Goal: Task Accomplishment & Management: Manage account settings

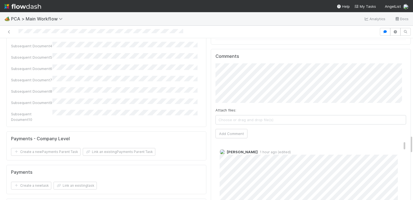
scroll to position [820, 0]
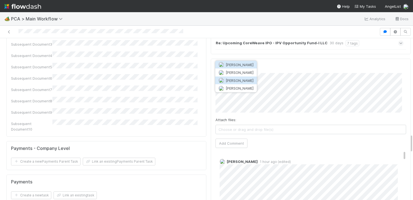
click at [232, 80] on span "Josh Tarr" at bounding box center [240, 80] width 28 height 4
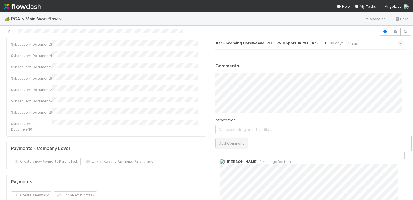
click at [227, 138] on button "Add Comment" at bounding box center [232, 142] width 32 height 9
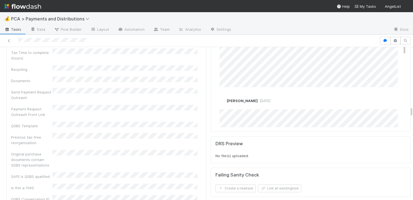
scroll to position [1465, 0]
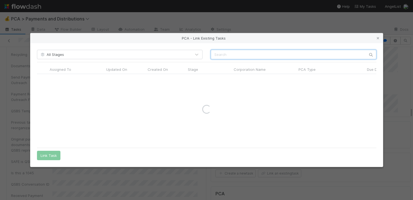
click at [239, 58] on input "text" at bounding box center [294, 54] width 166 height 9
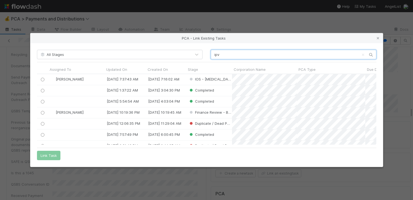
scroll to position [66, 336]
type input "ipv"
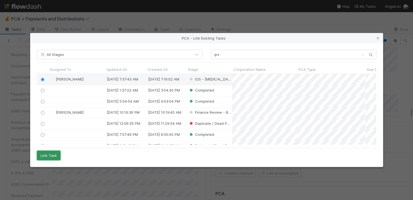
click at [54, 155] on button "Link Task" at bounding box center [48, 155] width 23 height 9
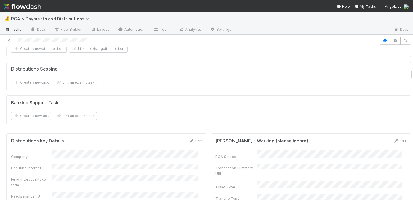
scroll to position [537, 0]
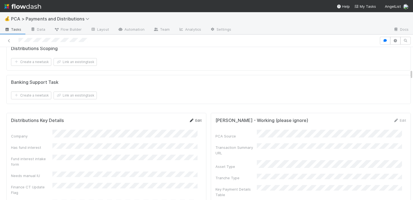
click at [191, 118] on link "Edit" at bounding box center [195, 120] width 13 height 4
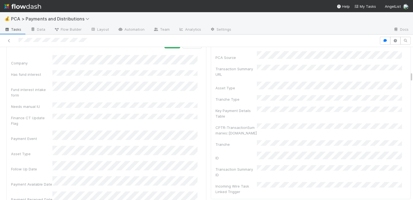
scroll to position [592, 0]
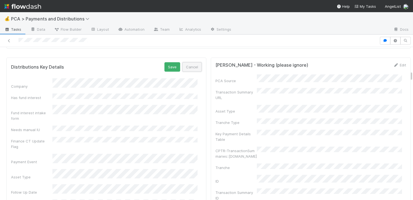
click at [193, 62] on button "Cancel" at bounding box center [192, 66] width 19 height 9
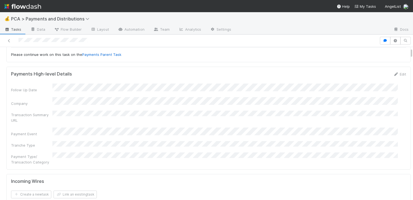
scroll to position [46, 0]
click at [391, 76] on form "Payments High-level Details Edit Follow Up Date Company Transaction Summary URL…" at bounding box center [208, 117] width 395 height 93
click at [394, 74] on link "Edit" at bounding box center [400, 73] width 13 height 4
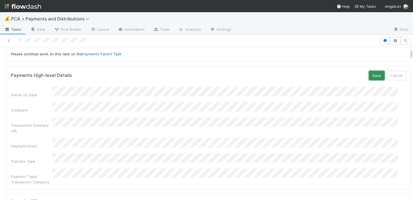
click at [370, 73] on button "Save" at bounding box center [377, 75] width 16 height 9
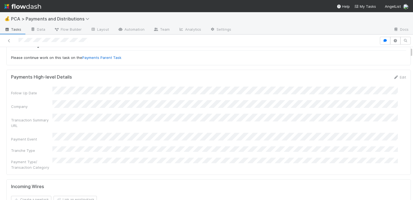
scroll to position [0, 0]
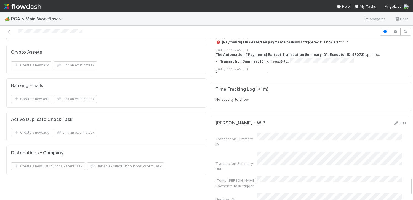
scroll to position [1251, 0]
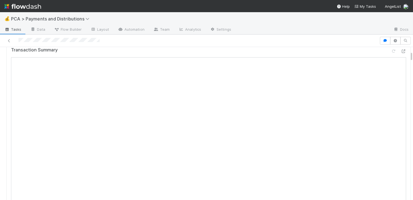
scroll to position [67, 0]
click at [401, 80] on div at bounding box center [404, 78] width 6 height 6
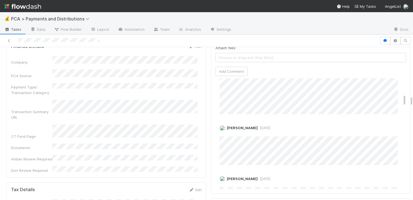
scroll to position [225, 0]
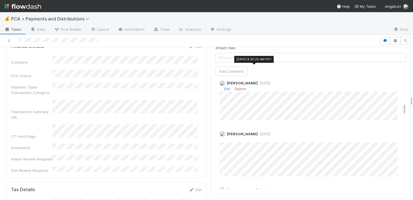
click at [261, 81] on span "4 days ago" at bounding box center [264, 83] width 13 height 4
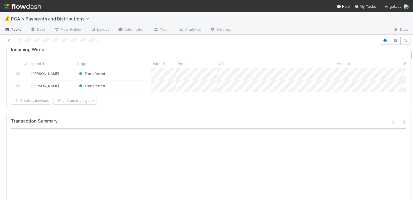
scroll to position [21, 0]
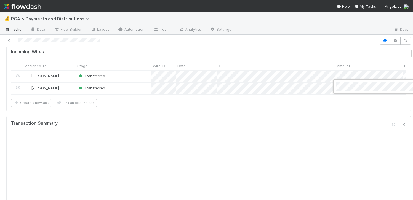
click at [375, 73] on div at bounding box center [206, 100] width 413 height 200
click at [389, 90] on div at bounding box center [206, 100] width 413 height 200
click at [182, 109] on div at bounding box center [206, 100] width 413 height 200
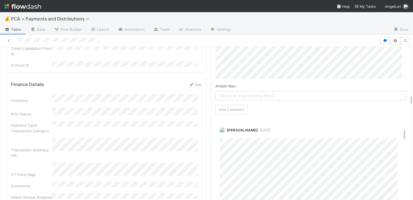
scroll to position [1213, 0]
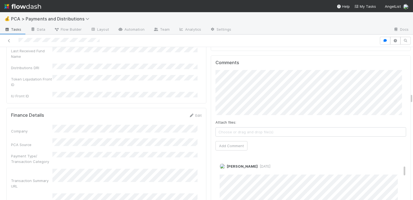
click at [299, 100] on div "Attach files: Choose or drag and drop file(s) Add Comment" at bounding box center [311, 110] width 191 height 80
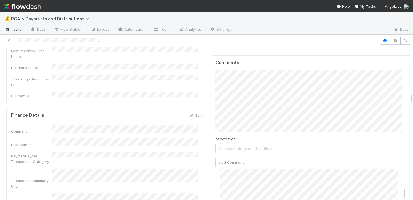
scroll to position [162, 0]
click at [227, 163] on button "Add Comment" at bounding box center [232, 167] width 32 height 9
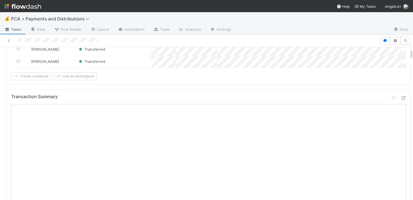
scroll to position [0, 0]
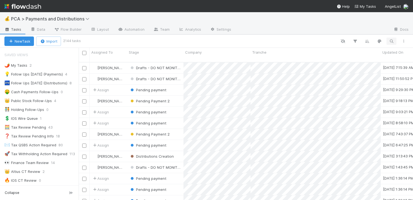
scroll to position [138, 331]
click at [394, 42] on icon "button" at bounding box center [392, 41] width 6 height 5
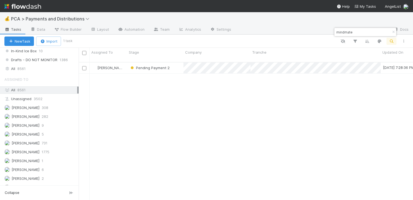
scroll to position [437, 0]
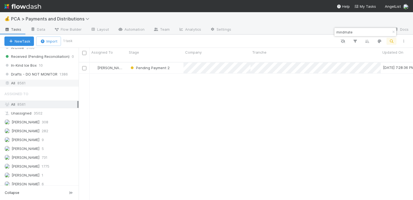
type input "mindmate"
click at [28, 86] on div "All 8561" at bounding box center [40, 83] width 73 height 7
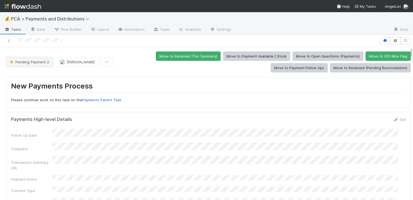
click at [40, 63] on span "Pending Payment 2" at bounding box center [29, 62] width 40 height 4
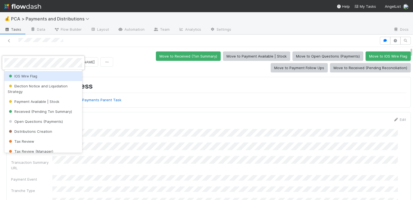
scroll to position [48, 0]
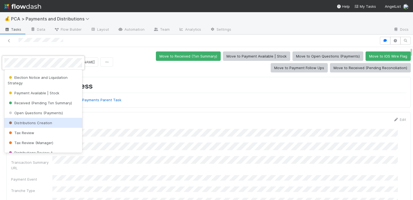
click at [47, 123] on span "Distributions Creation" at bounding box center [30, 122] width 44 height 4
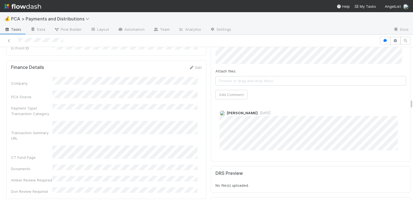
scroll to position [1234, 0]
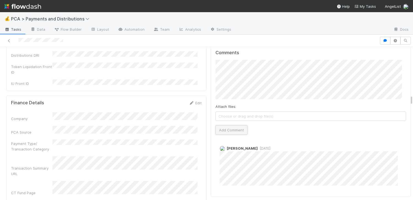
click at [230, 125] on button "Add Comment" at bounding box center [232, 129] width 32 height 9
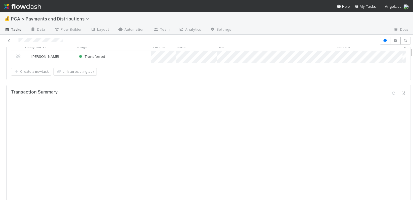
scroll to position [0, 0]
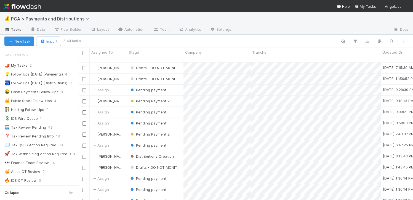
scroll to position [138, 331]
click at [41, 102] on div "👑 Public Stock Follow-Ups" at bounding box center [28, 100] width 48 height 7
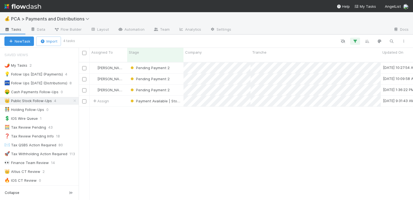
scroll to position [138, 331]
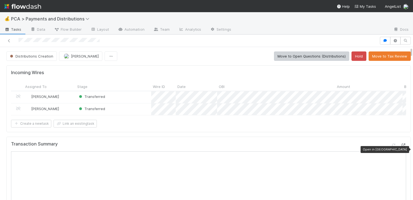
click at [401, 147] on icon at bounding box center [404, 145] width 6 height 4
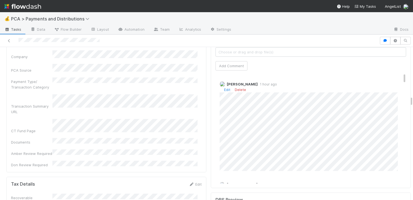
scroll to position [1269, 0]
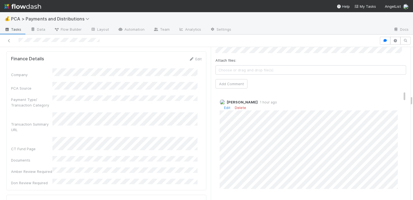
click at [227, 105] on div "Edit Delete" at bounding box center [313, 108] width 187 height 6
click at [225, 105] on link "Edit" at bounding box center [227, 107] width 6 height 4
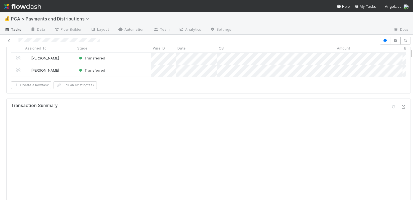
scroll to position [0, 0]
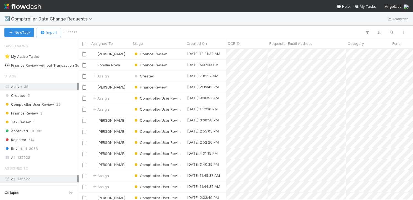
scroll to position [147, 331]
click at [177, 56] on div "Finance Review" at bounding box center [158, 54] width 54 height 11
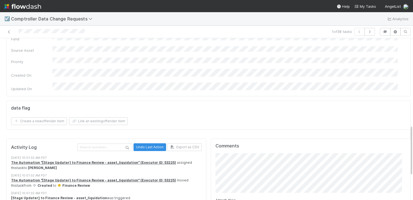
scroll to position [335, 0]
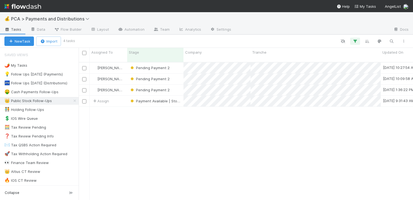
scroll to position [138, 331]
click at [16, 66] on div "🌶️ My Tasks" at bounding box center [15, 65] width 23 height 7
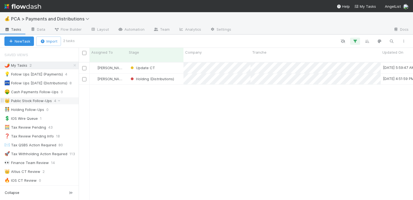
scroll to position [138, 331]
click at [178, 64] on div "Update CT" at bounding box center [155, 67] width 56 height 11
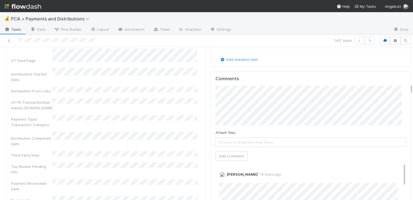
scroll to position [995, 0]
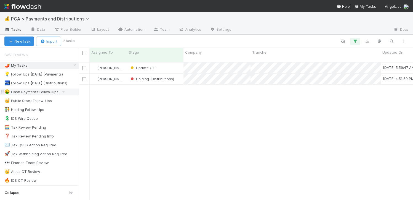
scroll to position [138, 331]
click at [40, 101] on div "👑 Public Stock Follow-Ups" at bounding box center [28, 100] width 48 height 7
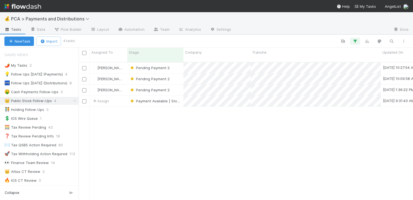
scroll to position [138, 331]
click at [101, 183] on div "[PERSON_NAME] Pending Payment 2 [DATE] 10:27:54 AM [DATE] 9:38:24 AM 1 0 0 0 0 …" at bounding box center [246, 133] width 335 height 142
click at [35, 96] on div "🌶️ My Tasks 2 💡 Follow Ups [DATE] (Payments) 4 🏧 Follow Ups [DATE] (Distributio…" at bounding box center [39, 167] width 79 height 211
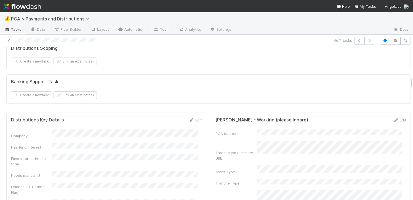
scroll to position [844, 0]
click at [192, 117] on link "Edit" at bounding box center [195, 119] width 13 height 4
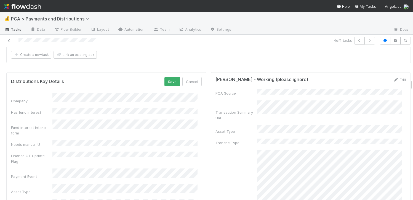
scroll to position [958, 0]
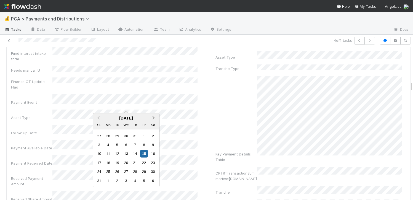
click at [154, 118] on button "Next Month" at bounding box center [154, 118] width 9 height 9
click at [110, 175] on div "27" at bounding box center [108, 171] width 7 height 7
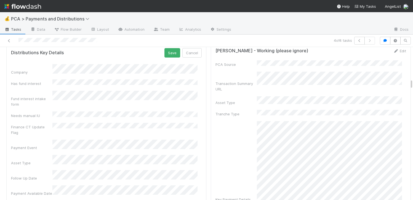
scroll to position [897, 0]
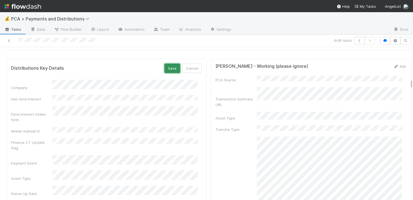
click at [172, 65] on button "Save" at bounding box center [173, 68] width 16 height 9
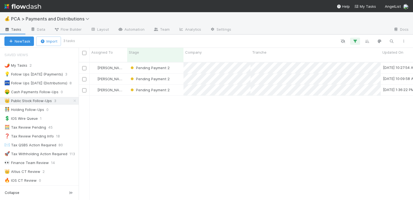
scroll to position [4, 4]
click at [177, 62] on div "Pending Payment 2" at bounding box center [155, 67] width 56 height 11
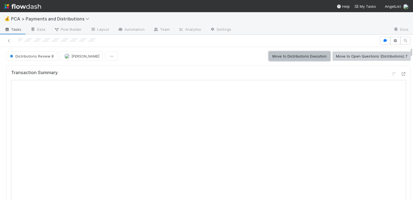
click at [307, 56] on button "Move to Distributions Execution" at bounding box center [300, 55] width 62 height 9
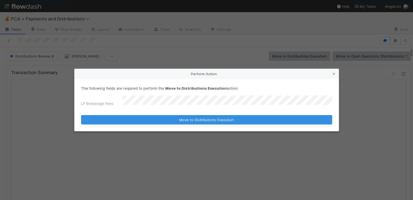
click at [81, 115] on button "Move to Distributions Execution" at bounding box center [206, 119] width 251 height 9
